Goal: Task Accomplishment & Management: Use online tool/utility

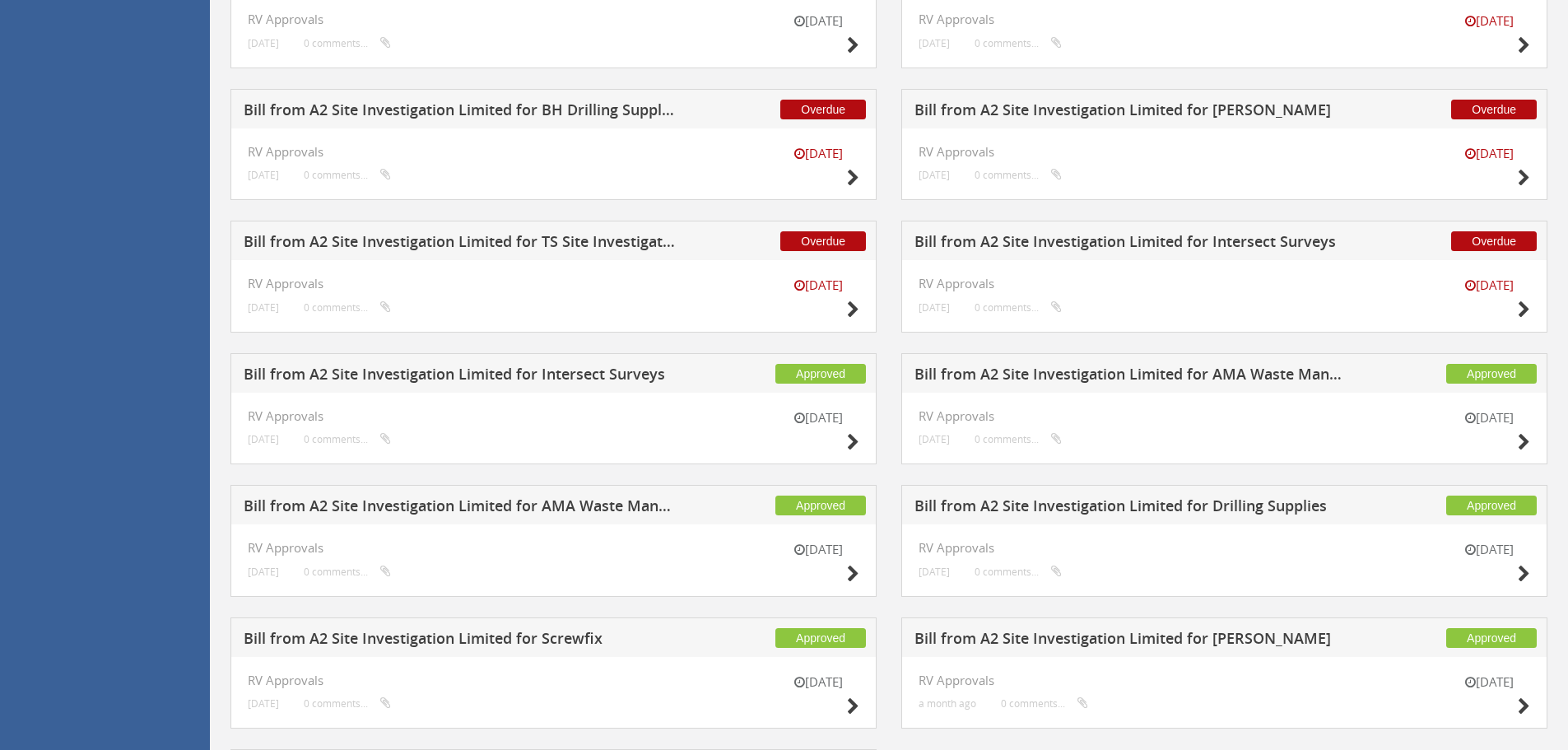
click at [1248, 244] on h5 "Bill from A2 Site Investigation Limited for Intersect Surveys" at bounding box center [1131, 244] width 434 height 21
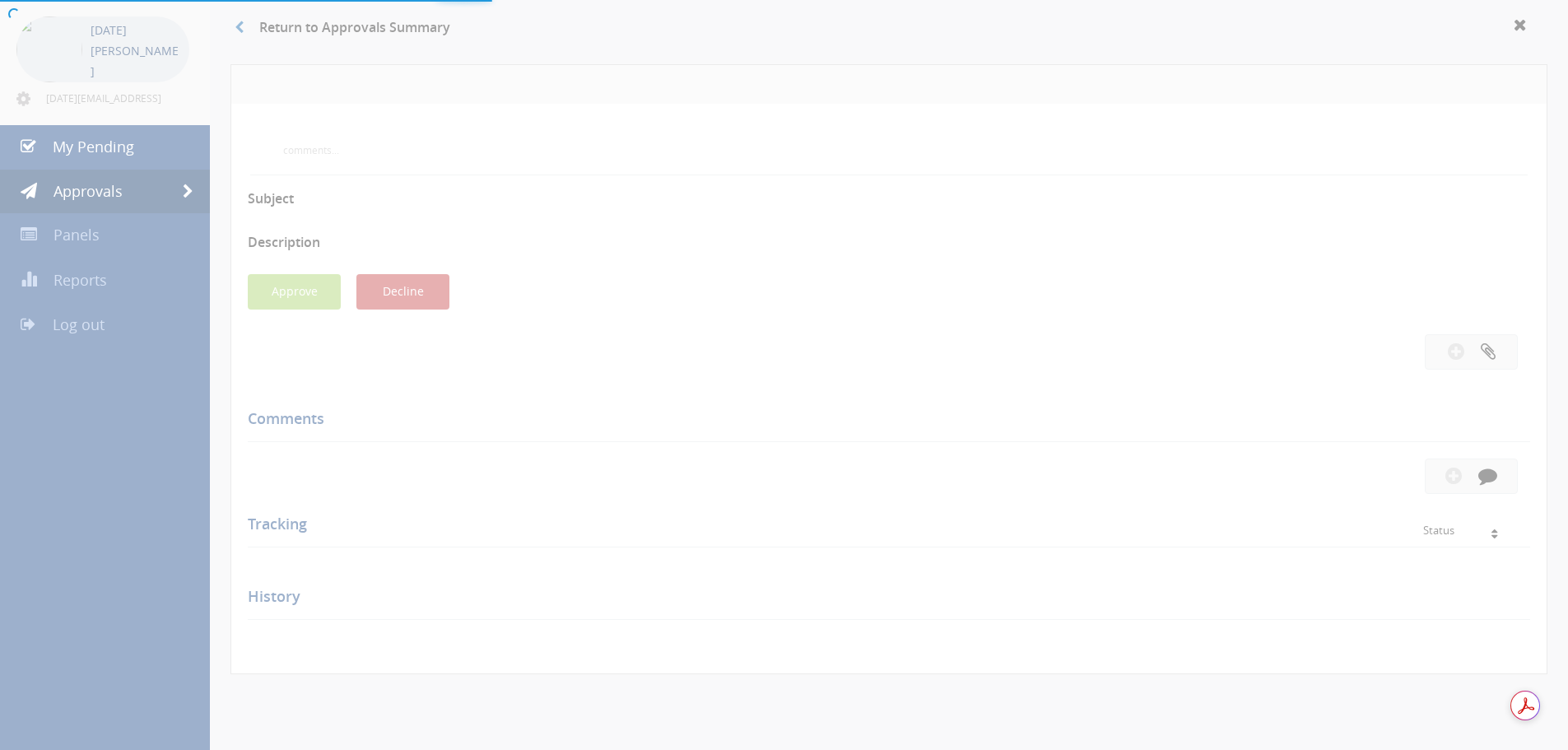
scroll to position [476, 0]
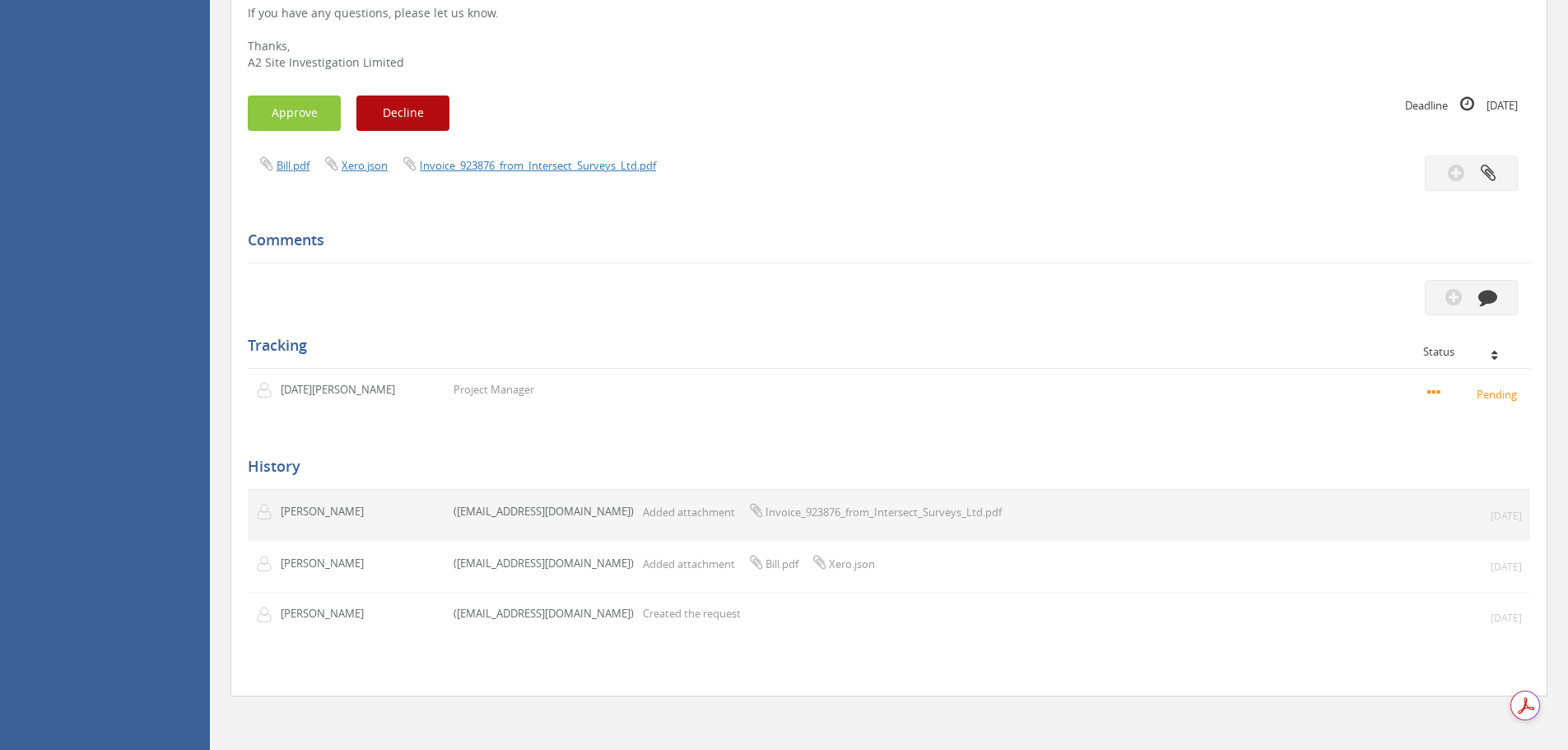
click at [807, 515] on span "Invoice_923876_from_Intersect_Surveys_Ltd.pdf" at bounding box center [884, 512] width 237 height 15
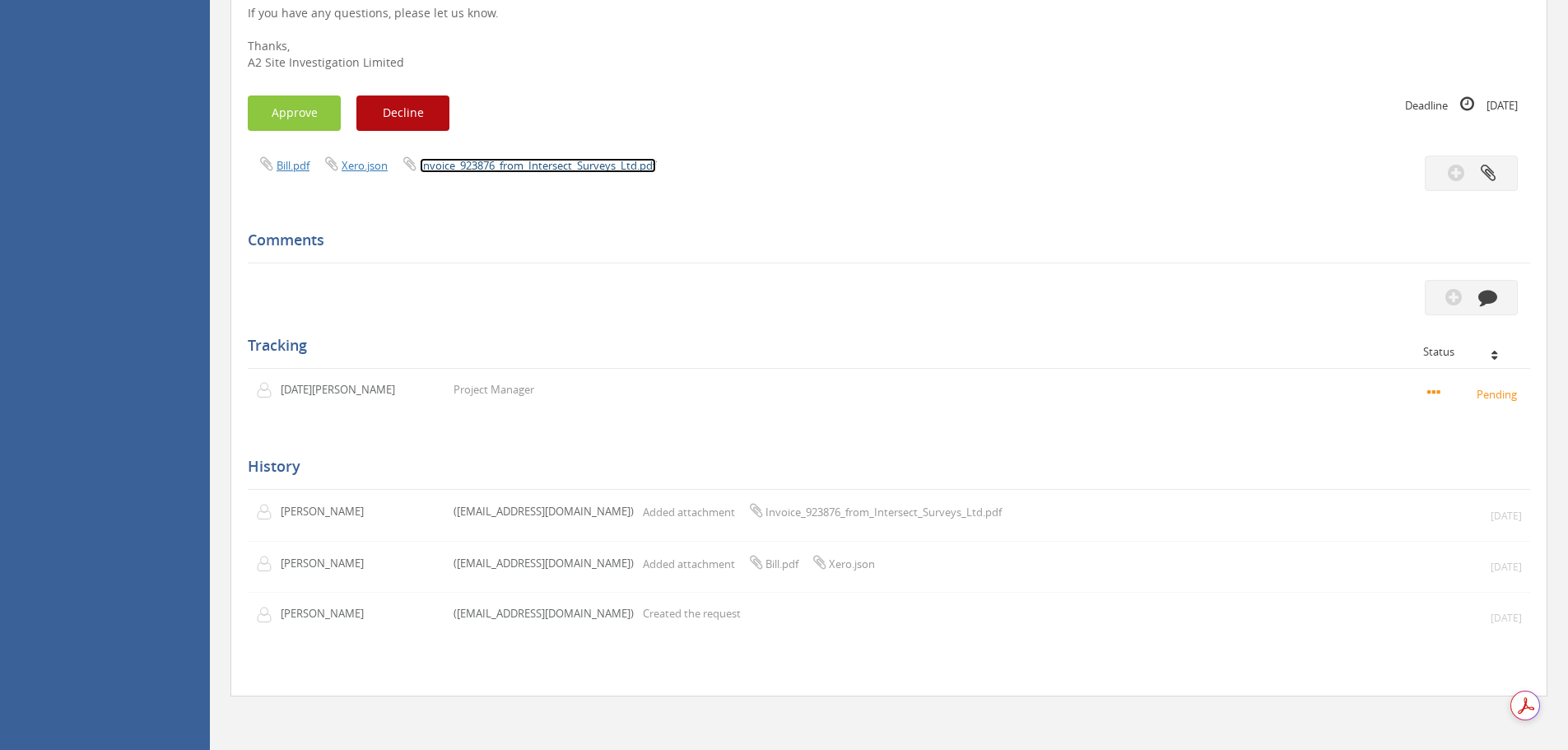
click at [522, 165] on link "Invoice_923876_from_Intersect_Surveys_Ltd.pdf" at bounding box center [538, 165] width 237 height 15
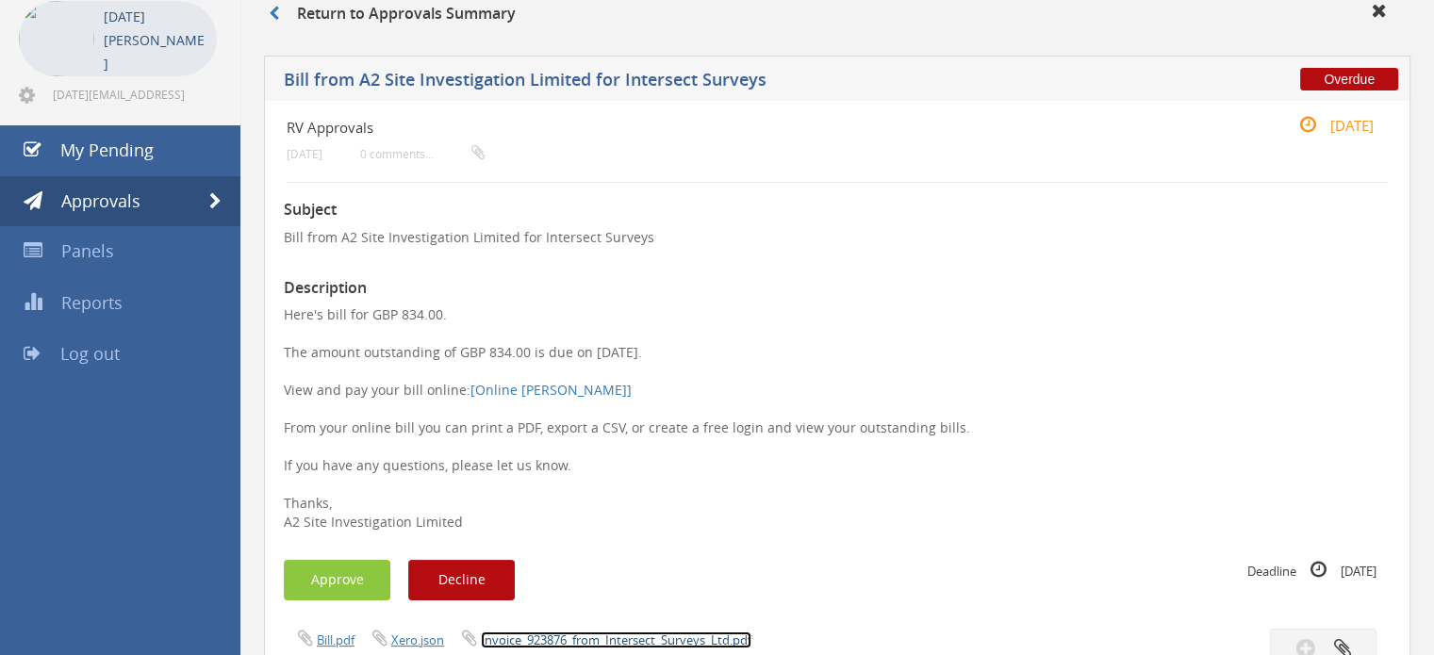
scroll to position [94, 0]
click at [366, 583] on button "Approve" at bounding box center [337, 580] width 107 height 41
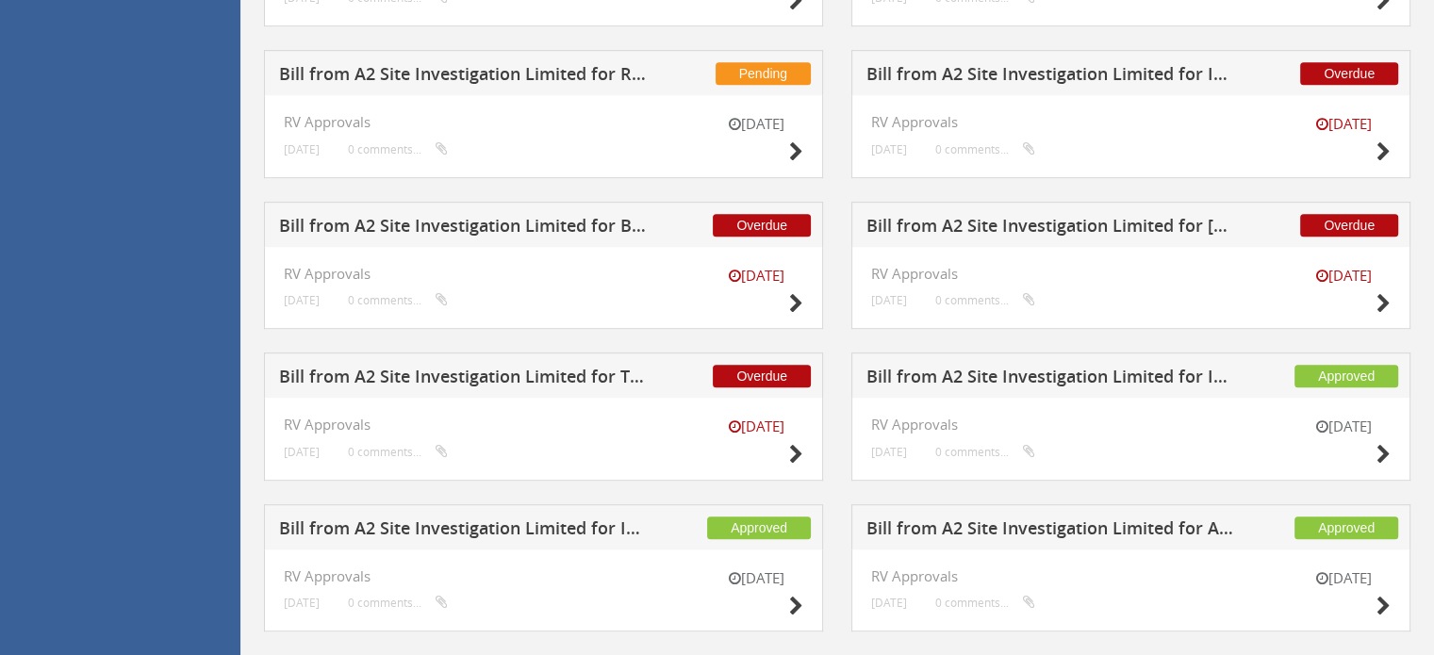
scroll to position [1037, 0]
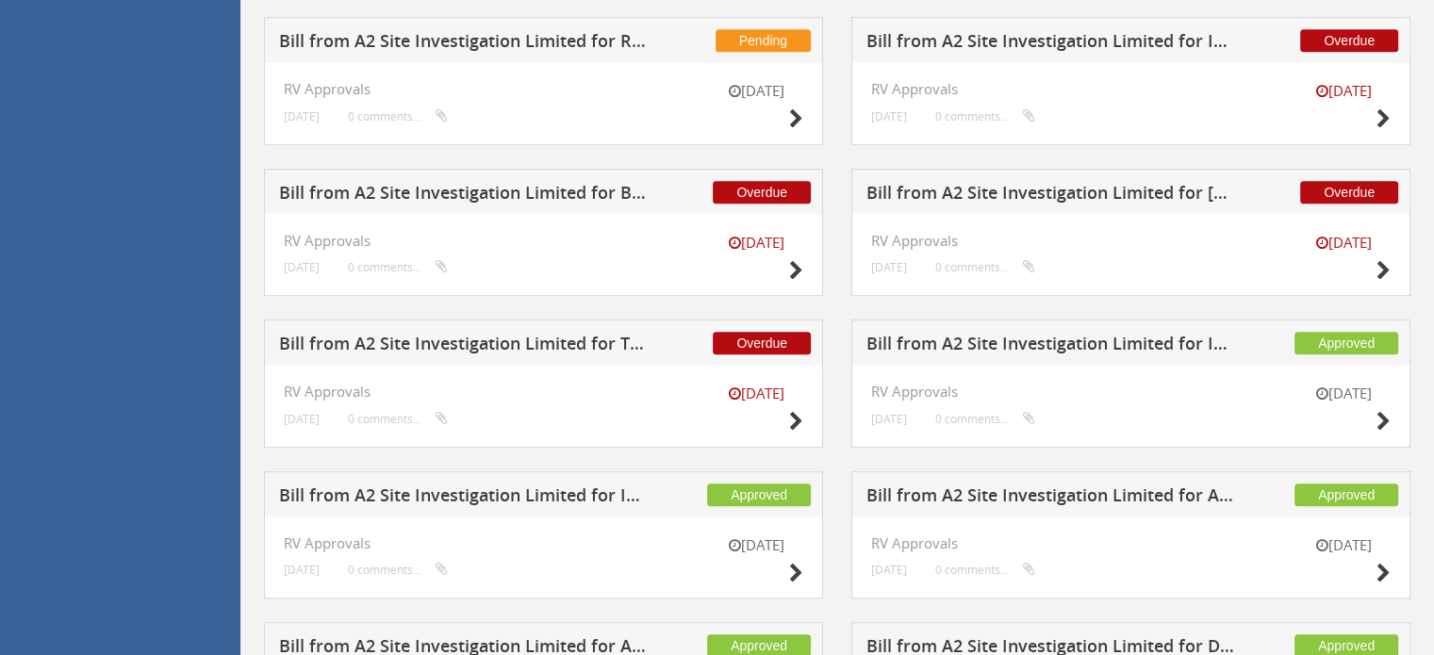
click at [600, 338] on h5 "Bill from A2 Site Investigation Limited for TS Site Investigation Ltd" at bounding box center [464, 347] width 370 height 24
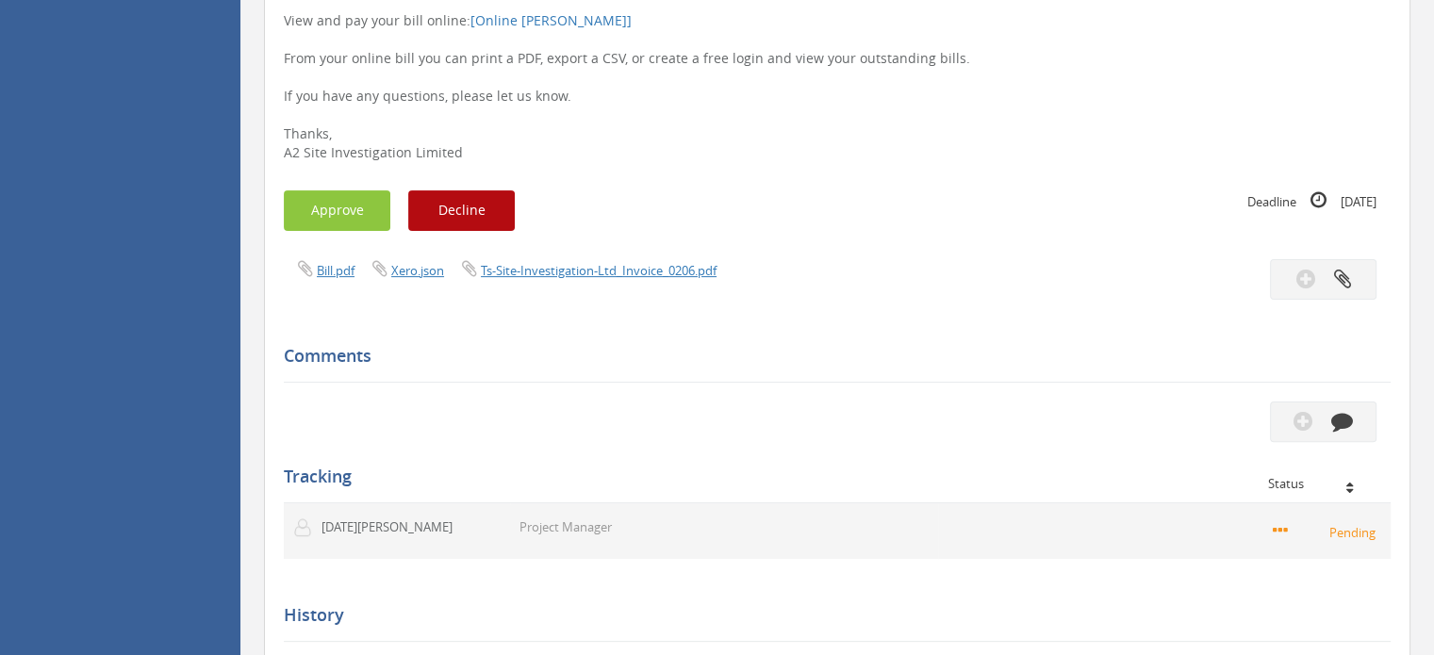
scroll to position [370, 0]
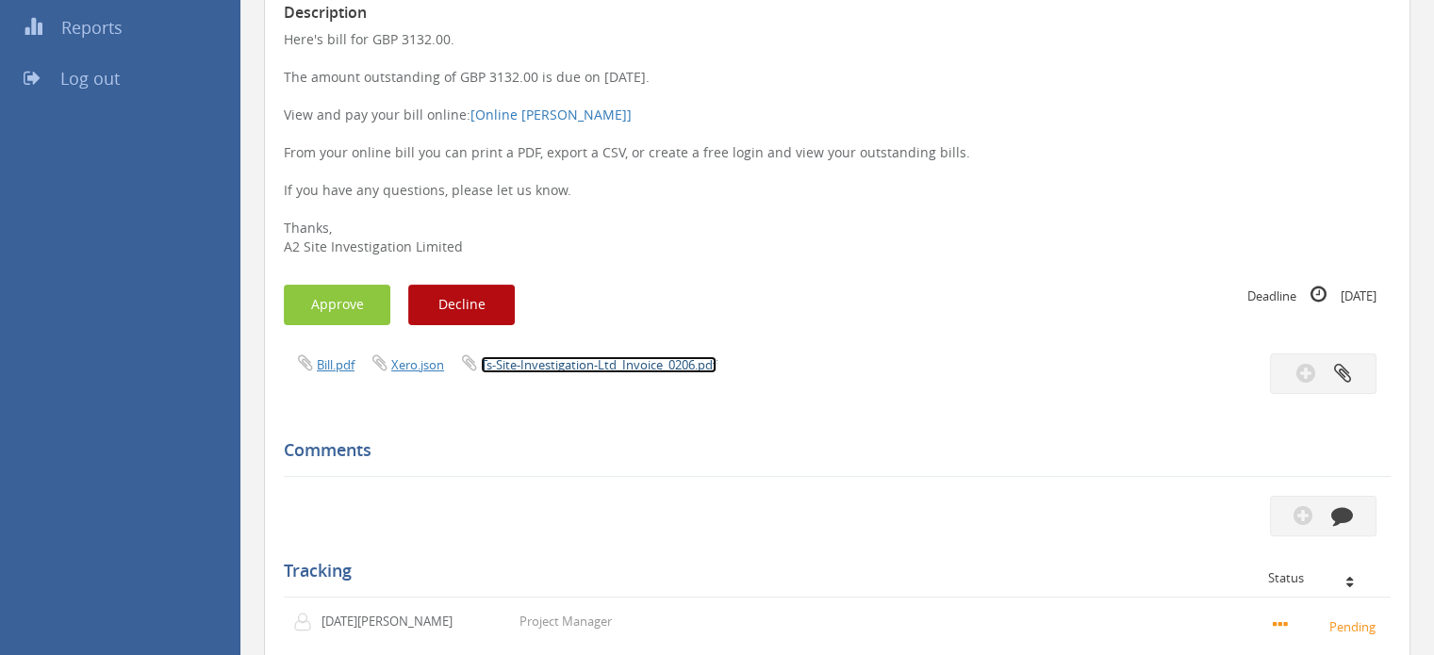
click at [606, 365] on link "Ts-Site-Investigation-Ltd_Invoice_0206.pdf" at bounding box center [599, 364] width 236 height 17
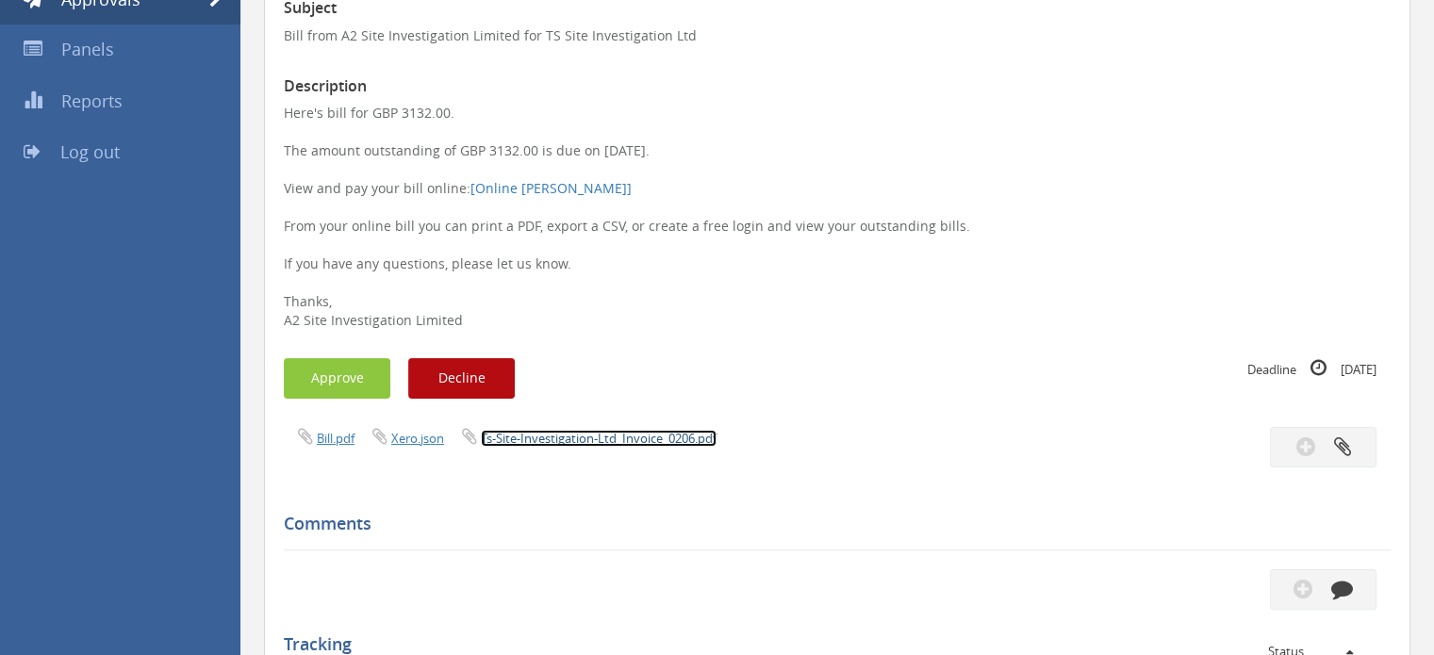
scroll to position [181, 0]
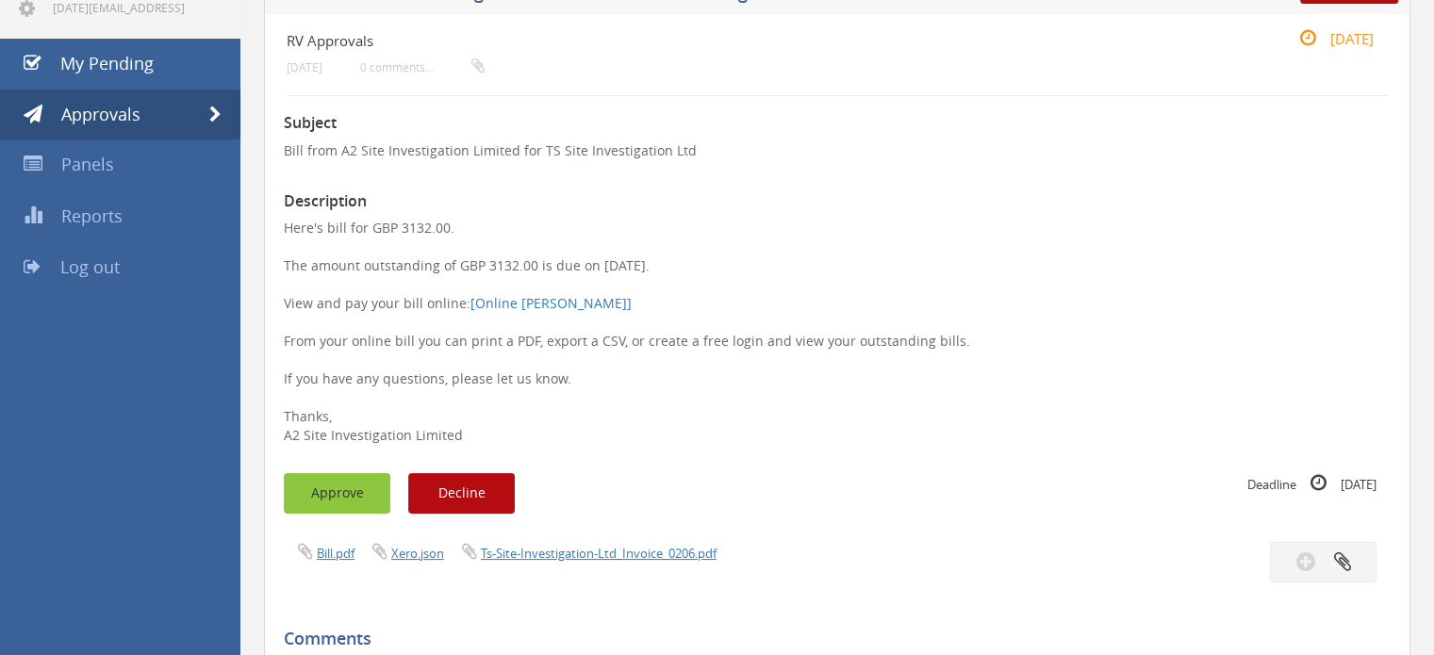
click at [347, 493] on button "Approve" at bounding box center [337, 493] width 107 height 41
click at [788, 21] on span "×" at bounding box center [790, 16] width 11 height 26
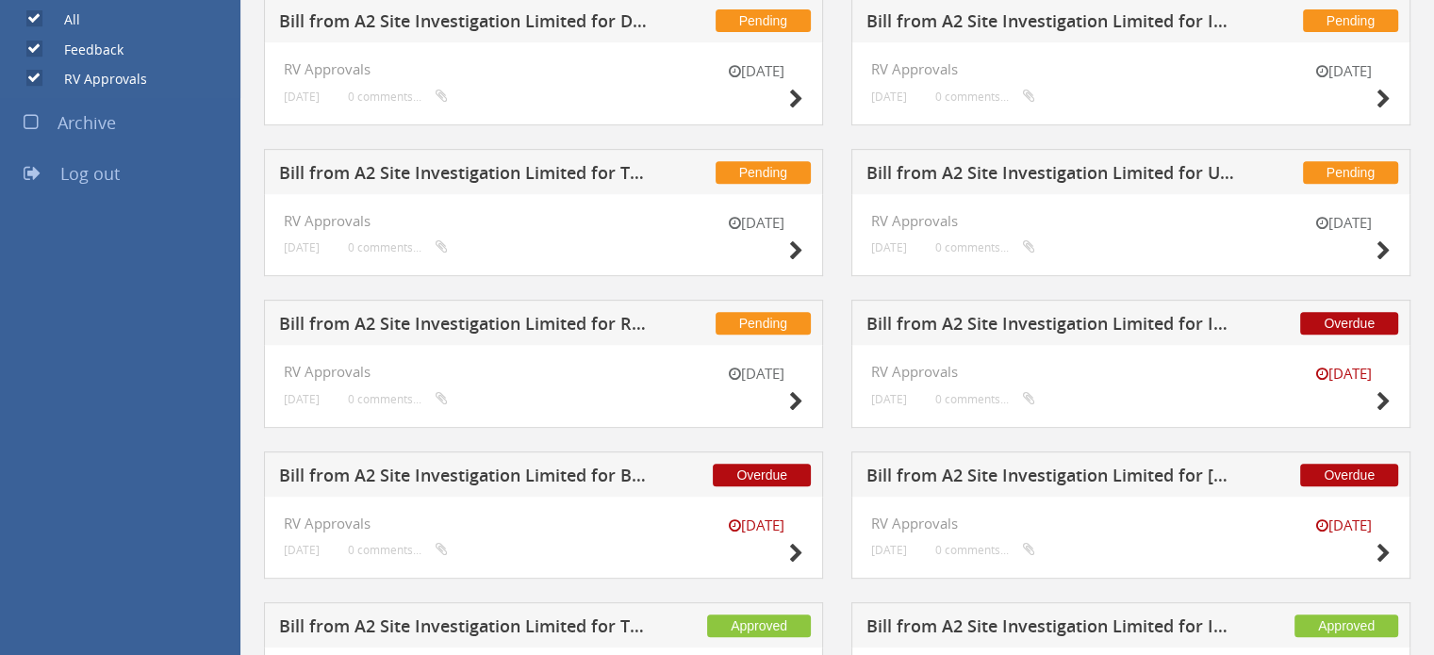
scroll to position [848, 0]
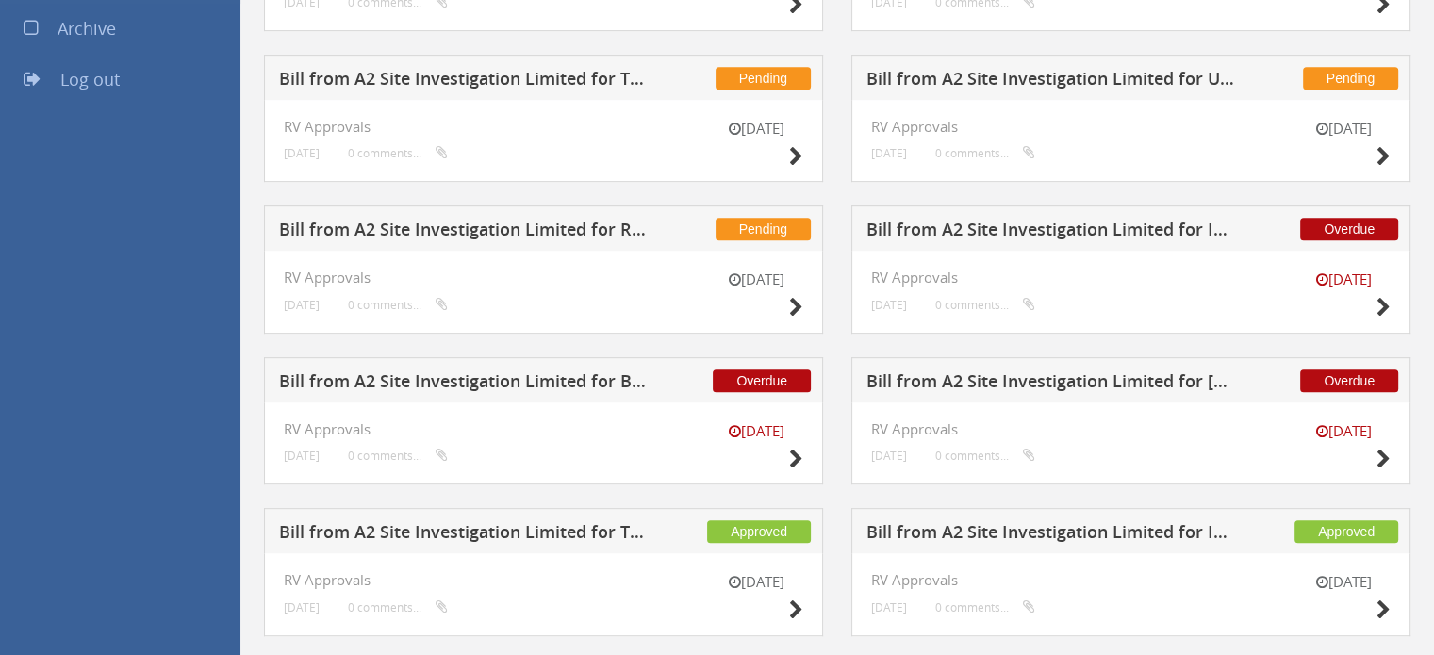
click at [1195, 378] on h5 "Bill from A2 Site Investigation Limited for [PERSON_NAME]" at bounding box center [1051, 384] width 370 height 24
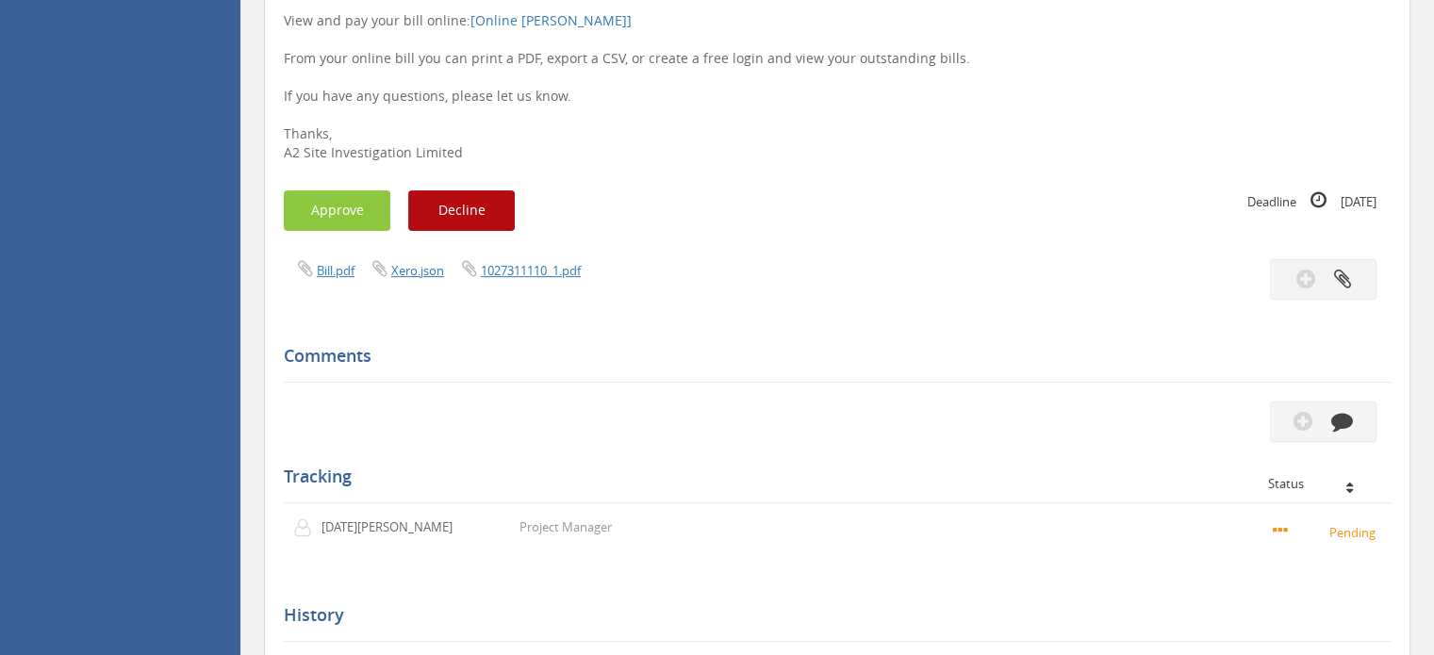
scroll to position [275, 0]
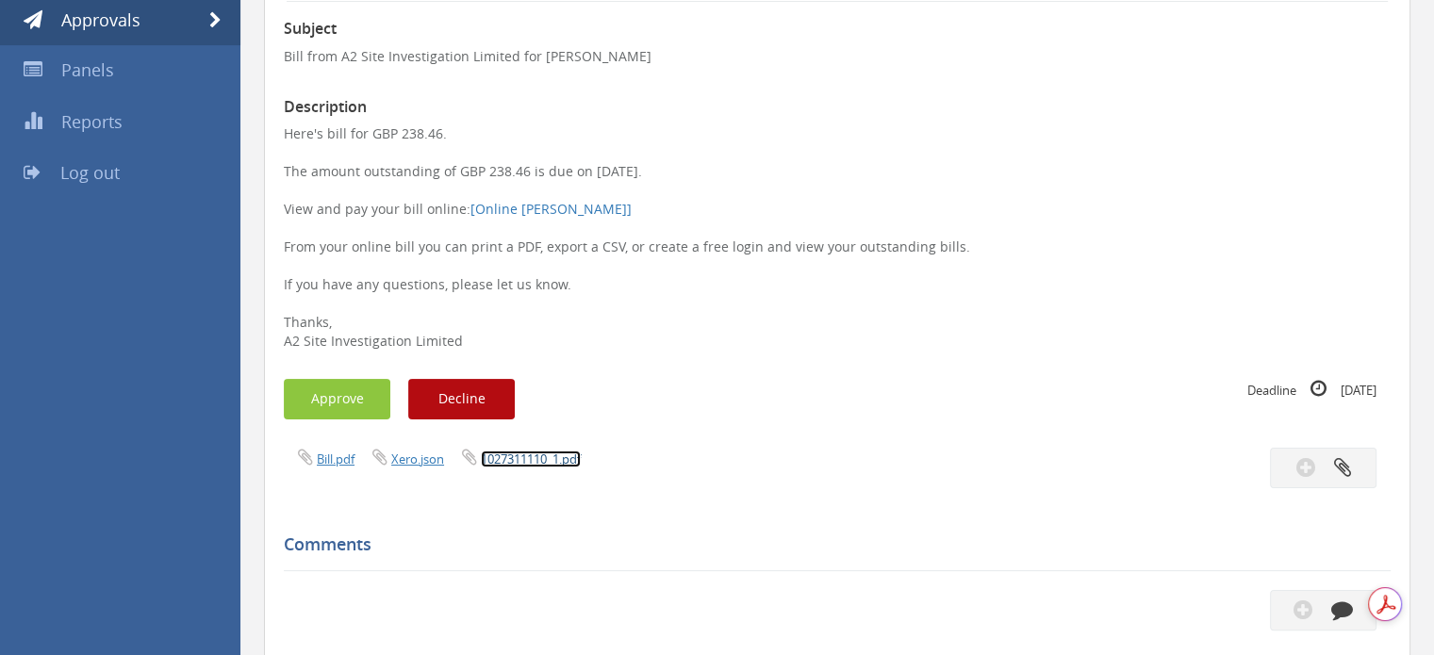
click at [539, 458] on link "1027311110_1.pdf" at bounding box center [531, 459] width 100 height 17
click at [302, 405] on button "Approve" at bounding box center [337, 399] width 107 height 41
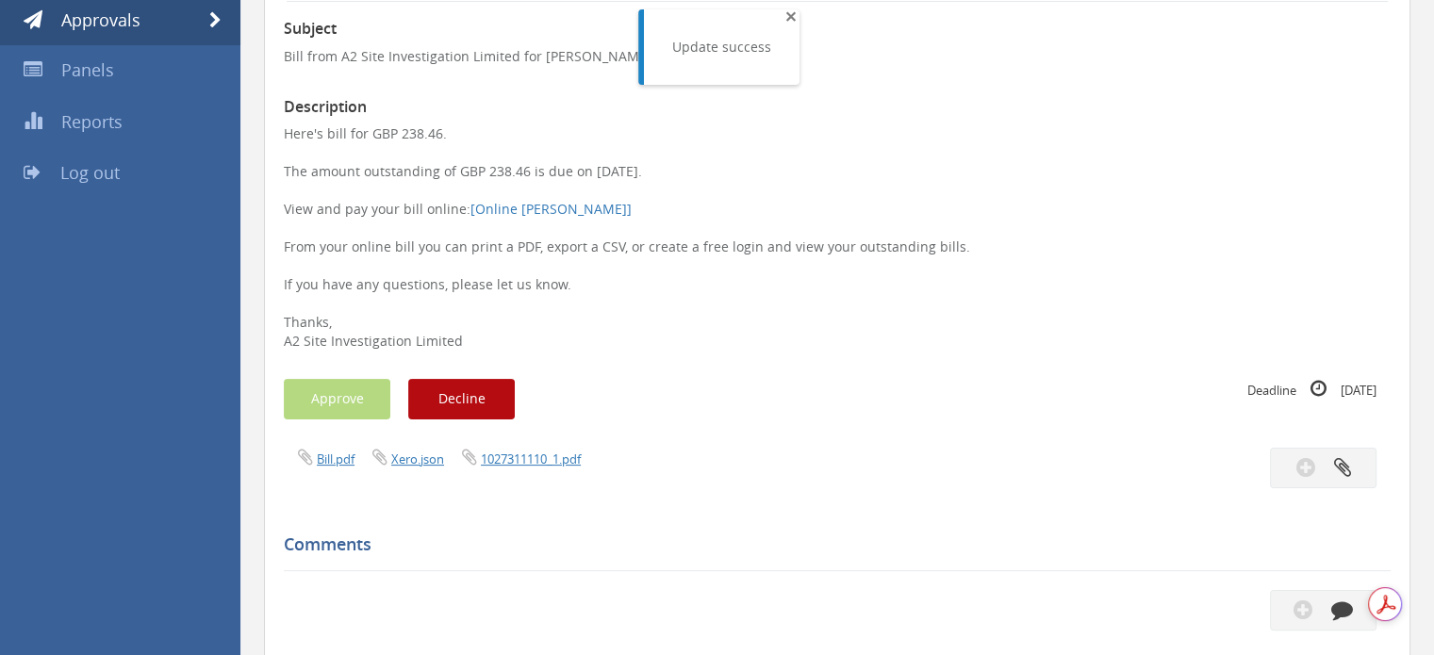
click at [790, 20] on span "×" at bounding box center [790, 16] width 11 height 26
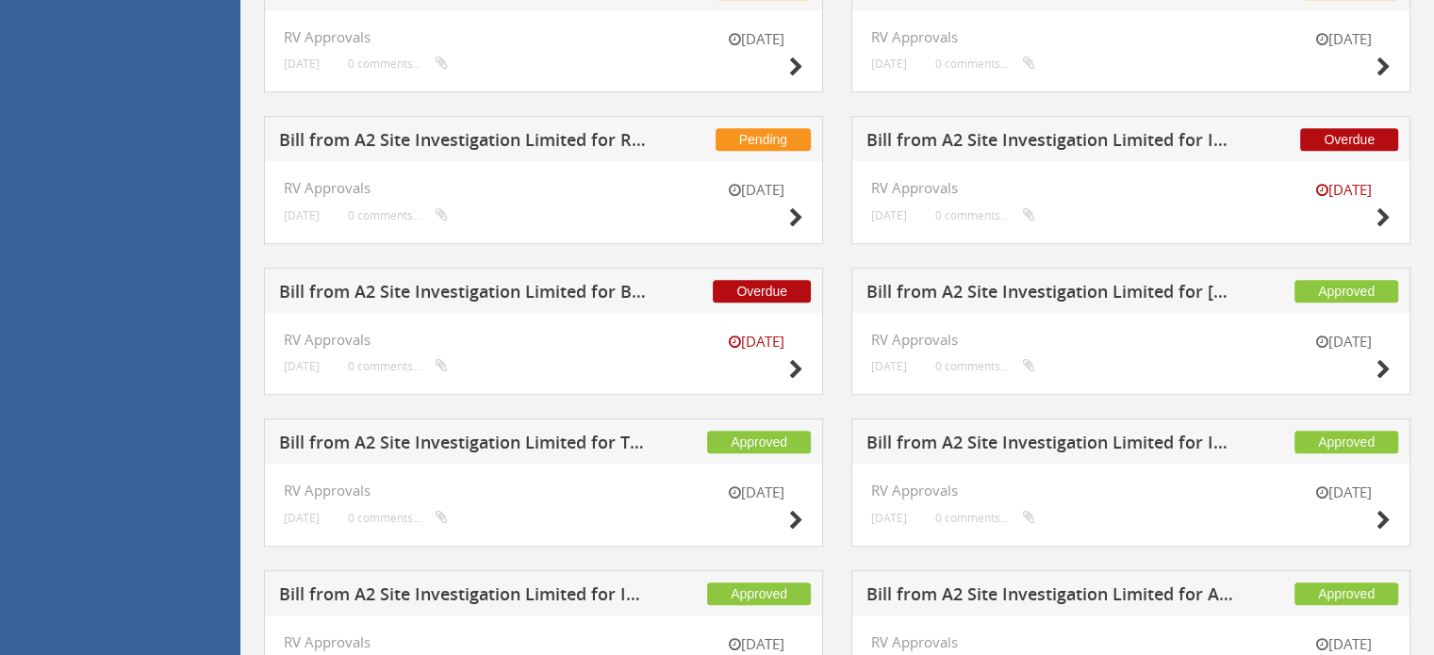
scroll to position [943, 0]
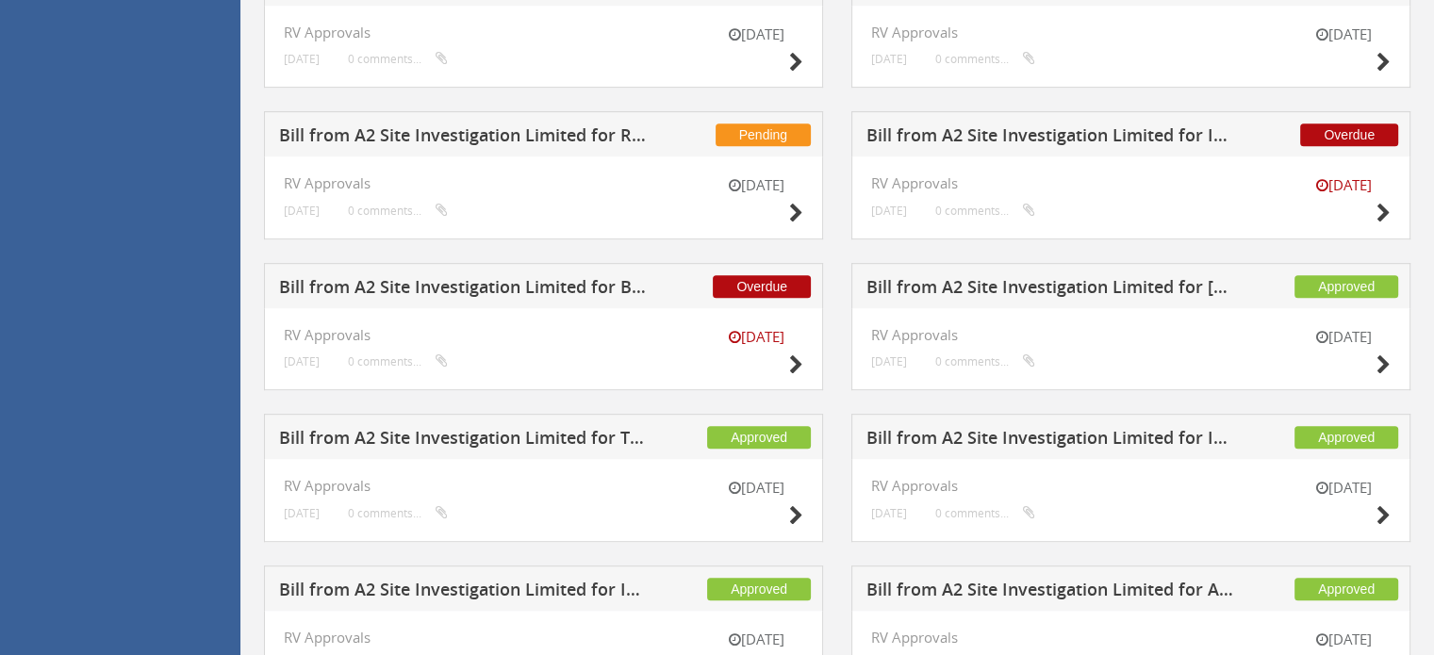
click at [568, 278] on h5 "Bill from A2 Site Investigation Limited for BH Drilling Supplies" at bounding box center [464, 290] width 370 height 24
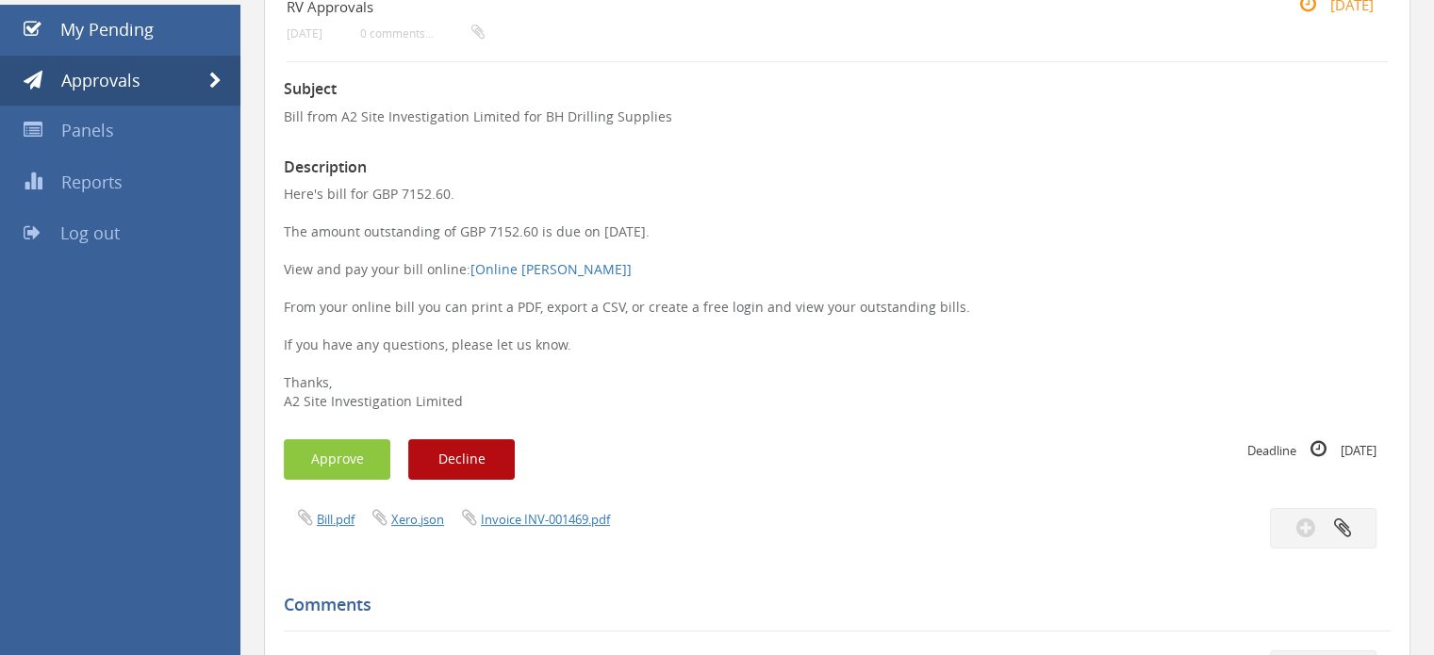
scroll to position [181, 0]
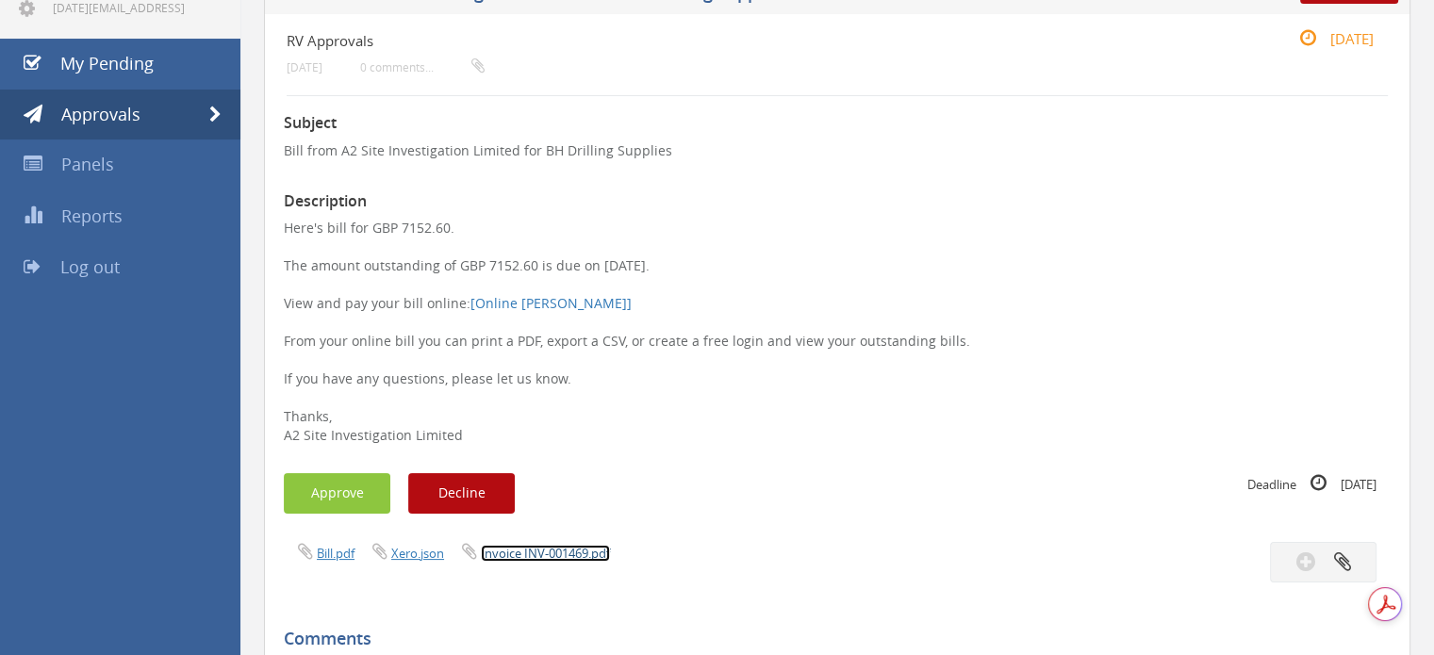
click at [493, 560] on link "Invoice INV-001469.pdf" at bounding box center [545, 553] width 129 height 17
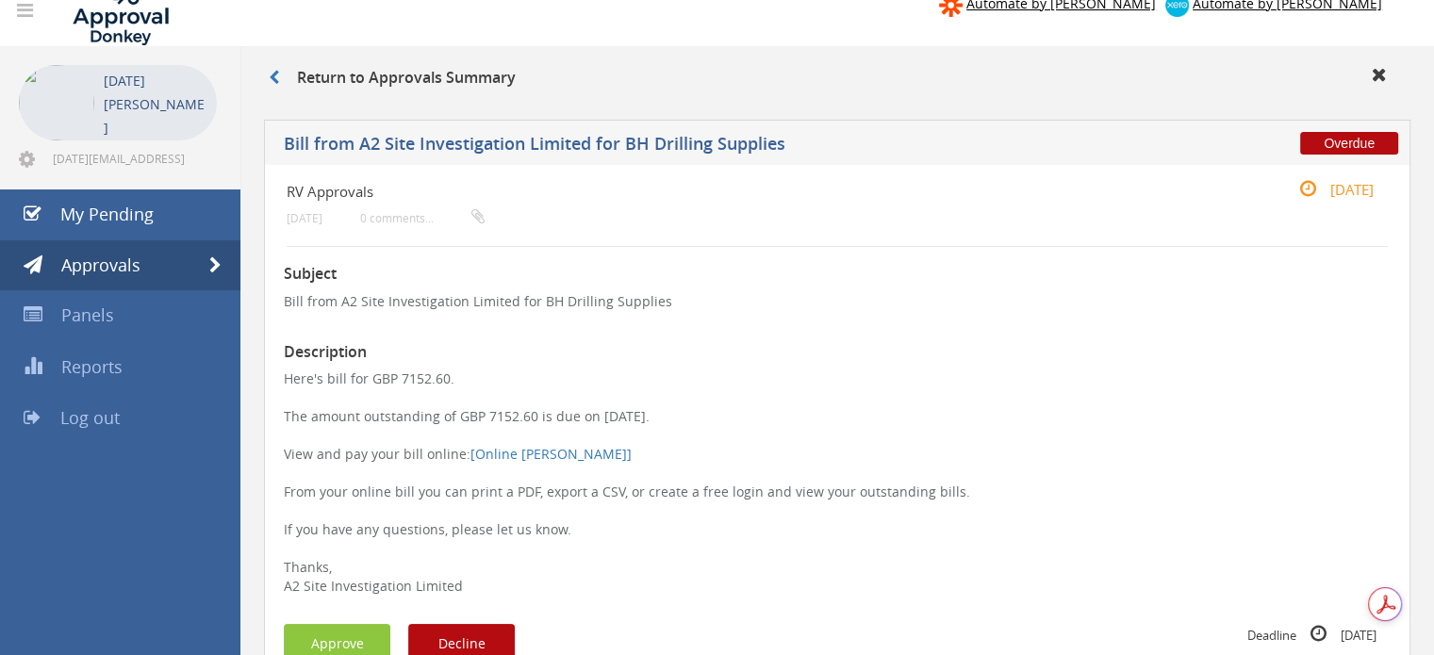
scroll to position [0, 0]
